Goal: Task Accomplishment & Management: Complete application form

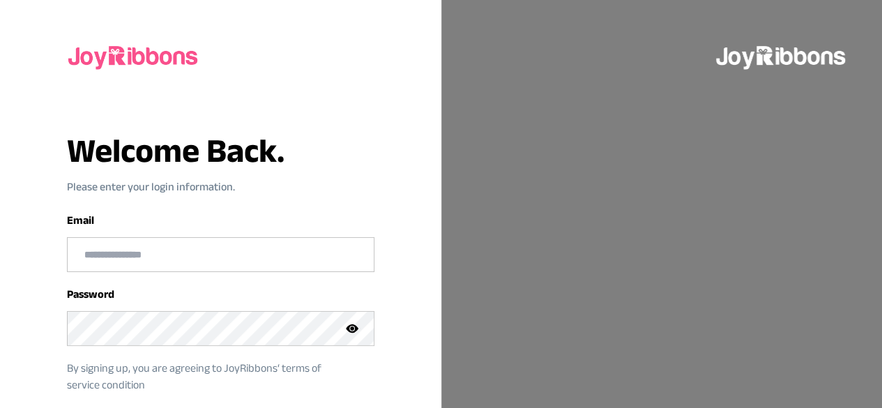
click at [115, 254] on input "email" at bounding box center [221, 254] width 306 height 33
type input "**********"
click at [355, 333] on icon at bounding box center [352, 328] width 13 height 13
click at [351, 367] on p "By signing up, you are agreeing to JoyRibbons‘ terms of service condition" at bounding box center [210, 376] width 286 height 33
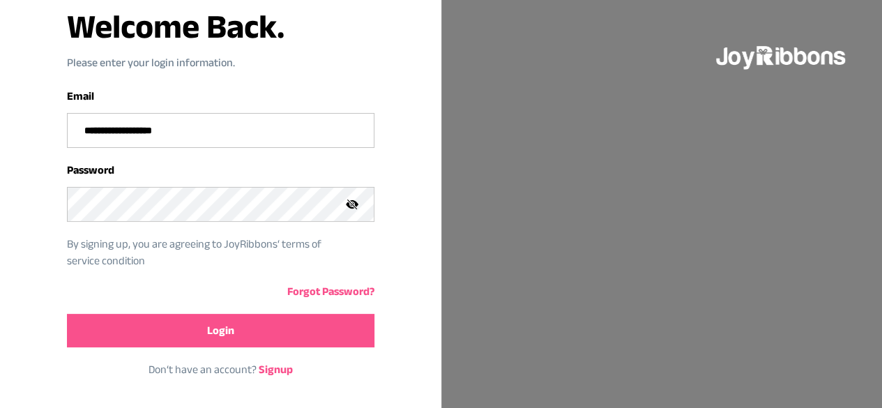
scroll to position [126, 0]
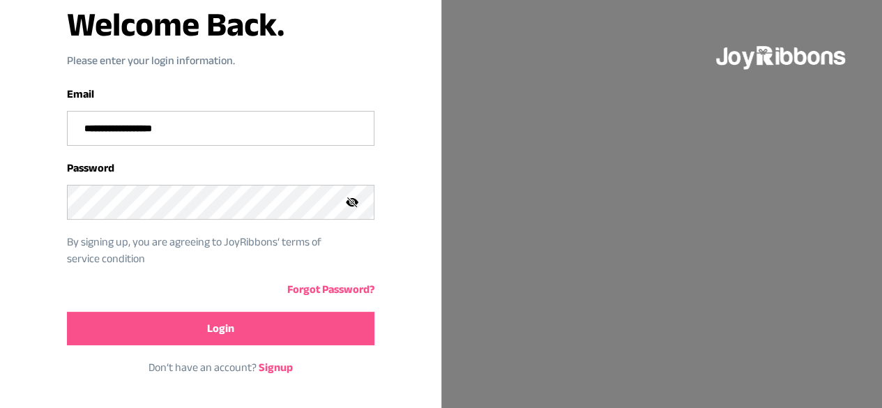
click at [289, 316] on button "Login" at bounding box center [220, 328] width 307 height 33
click at [91, 319] on button "Login" at bounding box center [220, 328] width 307 height 33
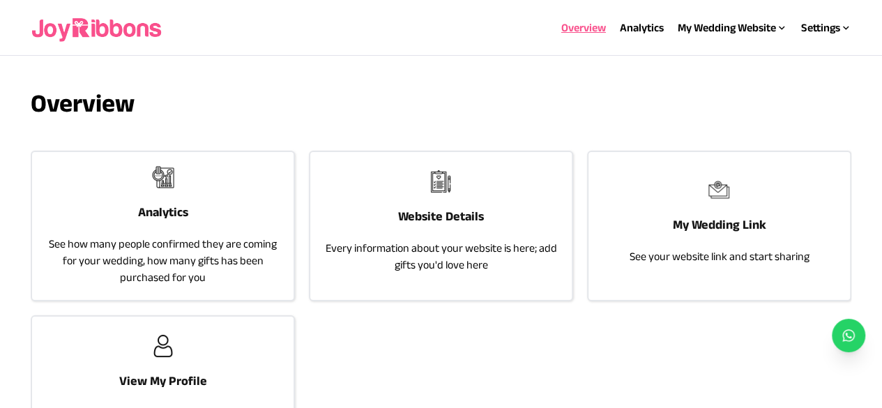
click at [221, 257] on p "See how many people confirmed they are coming for your wedding, how many gifts …" at bounding box center [162, 261] width 233 height 50
